Goal: Information Seeking & Learning: Learn about a topic

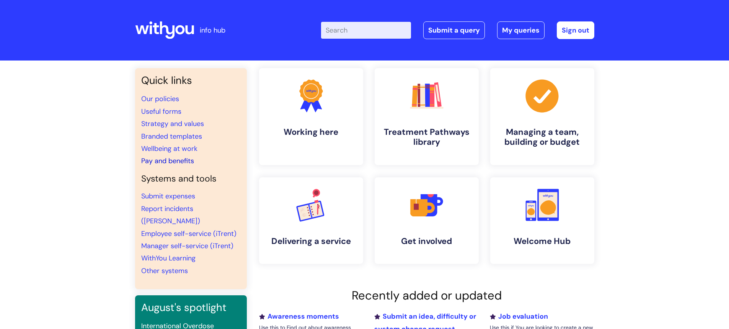
drag, startPoint x: 166, startPoint y: 163, endPoint x: 187, endPoint y: 162, distance: 21.5
click at [167, 163] on link "Pay and benefits" at bounding box center [167, 160] width 53 height 9
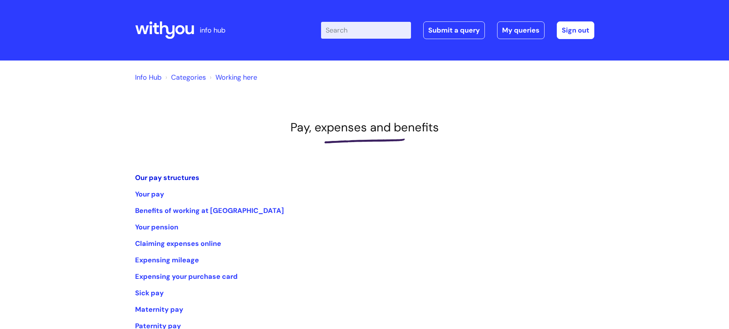
click at [173, 177] on link "Our pay structures" at bounding box center [167, 177] width 64 height 9
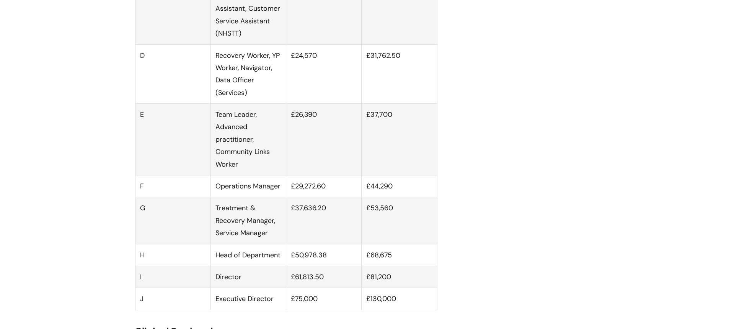
scroll to position [612, 0]
